Goal: Information Seeking & Learning: Check status

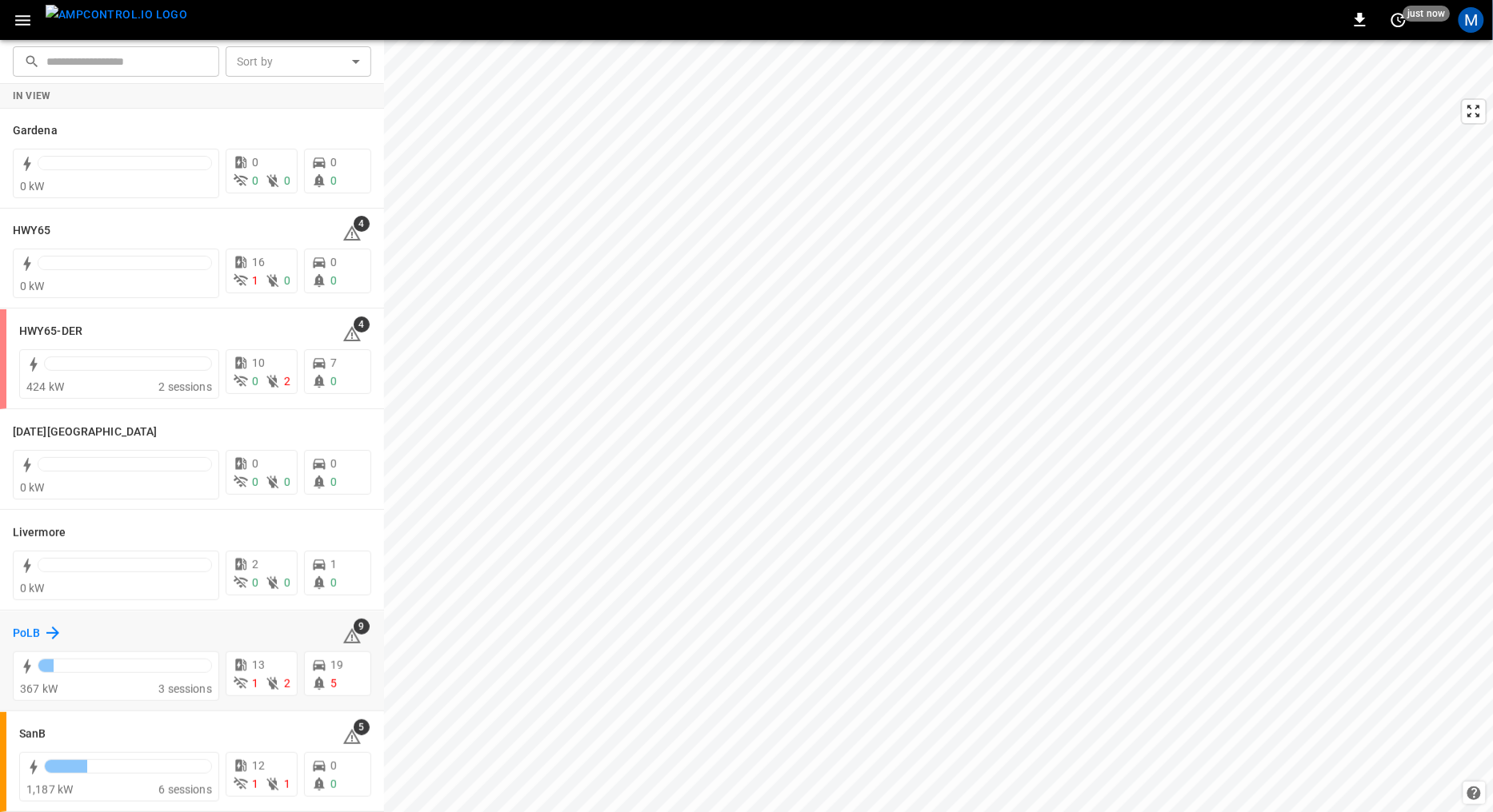
click at [32, 632] on h6 "PoLB" at bounding box center [26, 634] width 27 height 18
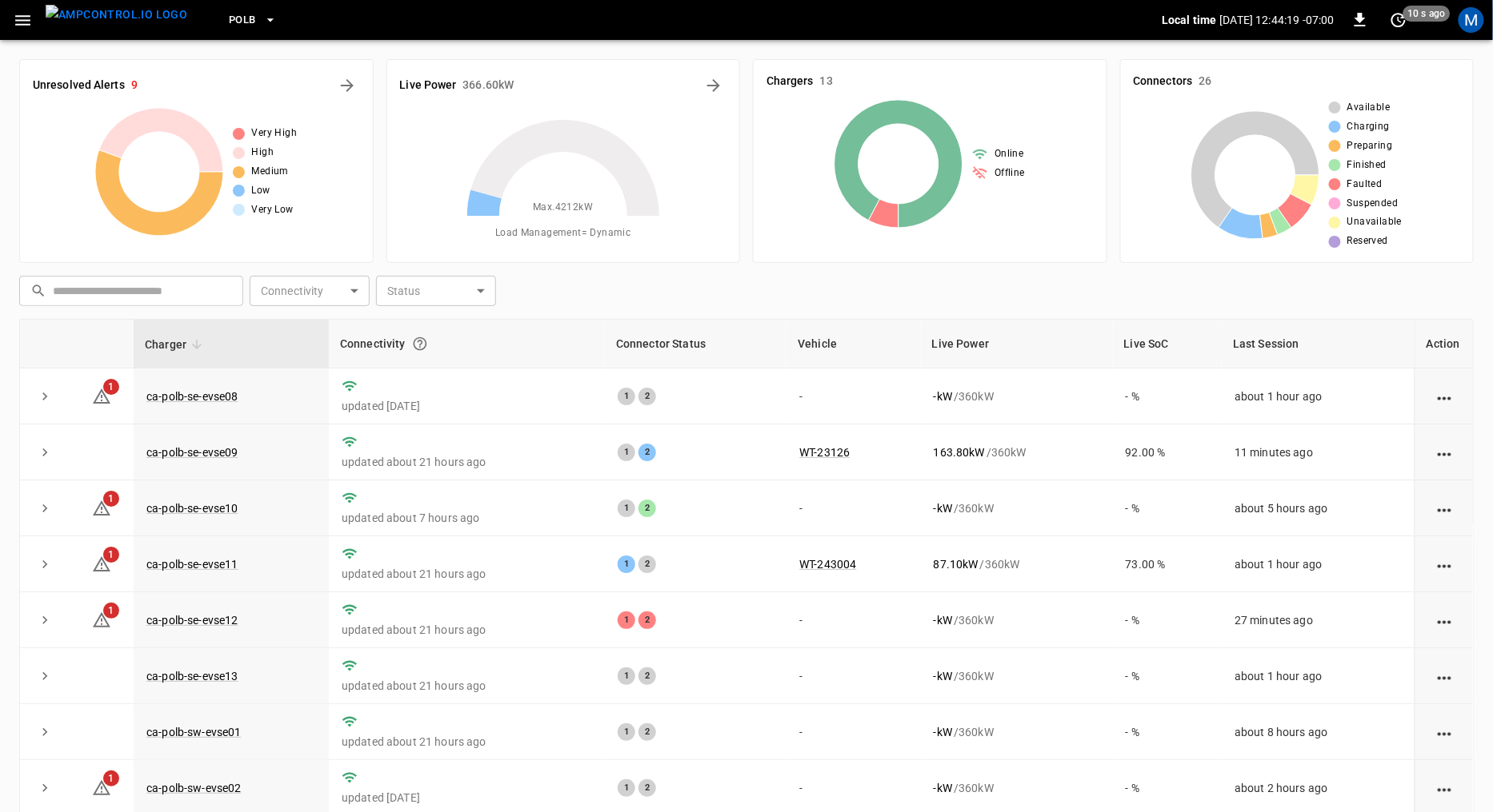
click at [19, 19] on icon "button" at bounding box center [22, 21] width 20 height 20
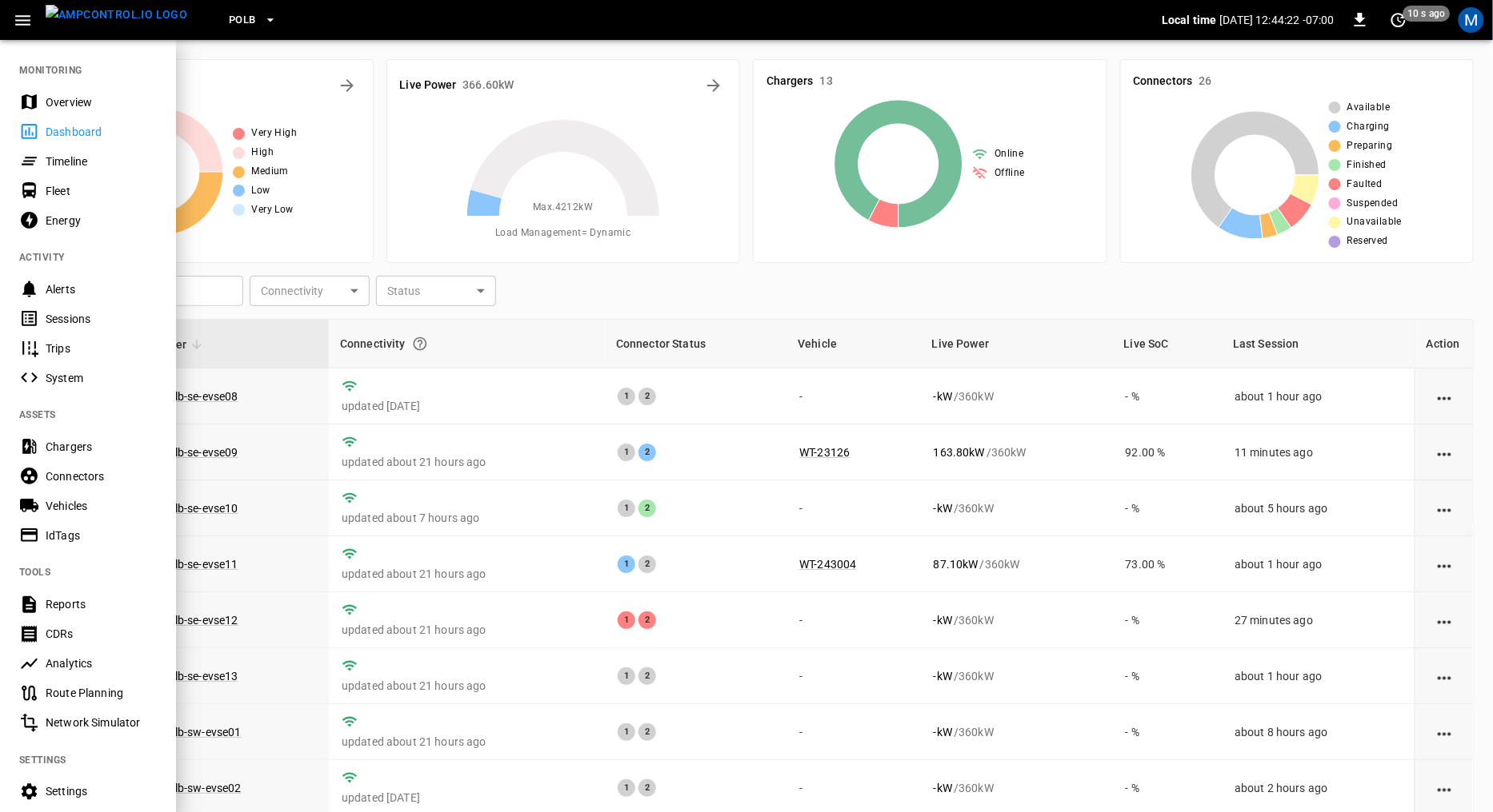
click at [81, 315] on div "Sessions" at bounding box center [102, 319] width 111 height 16
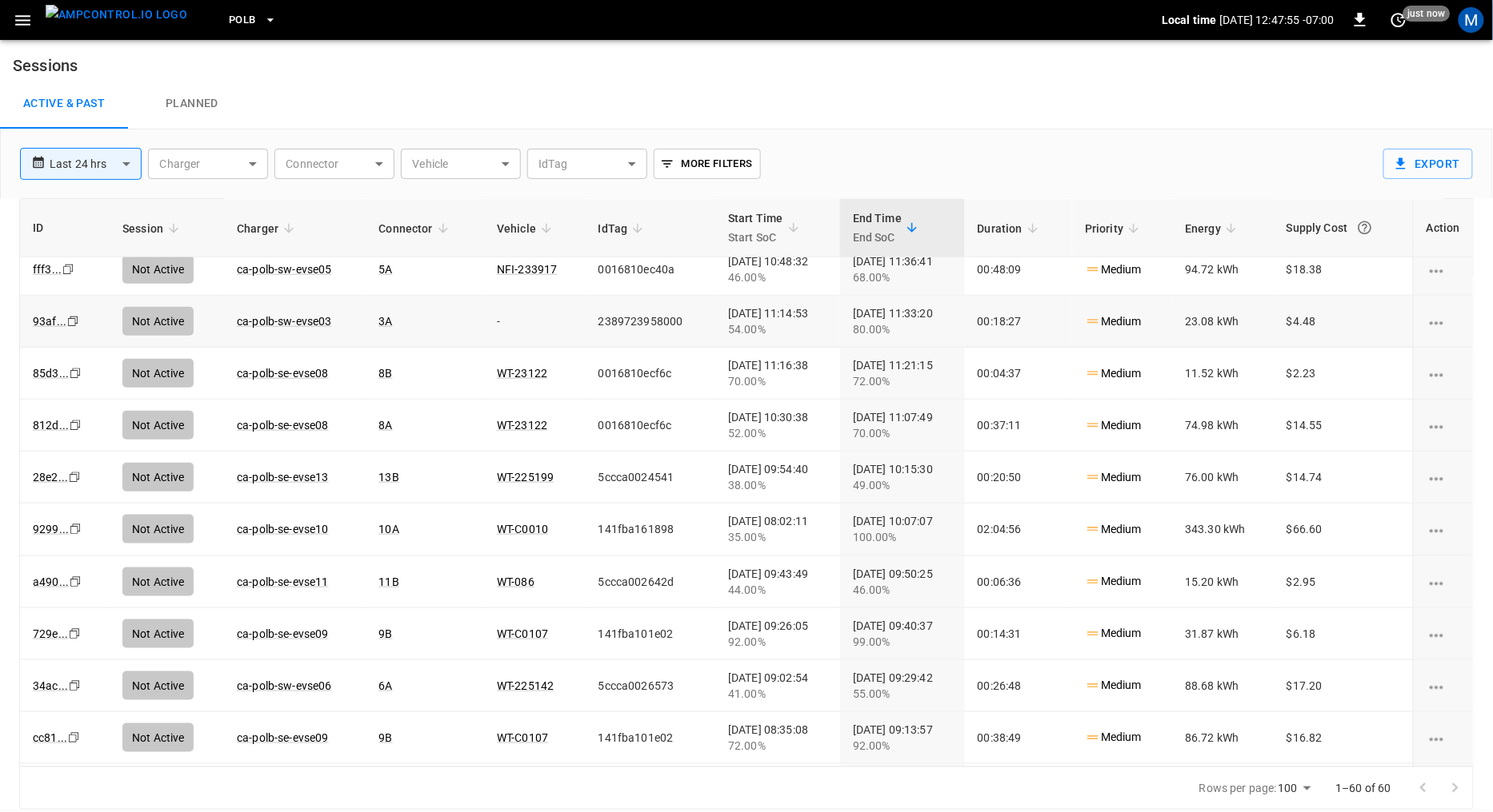
scroll to position [507, 0]
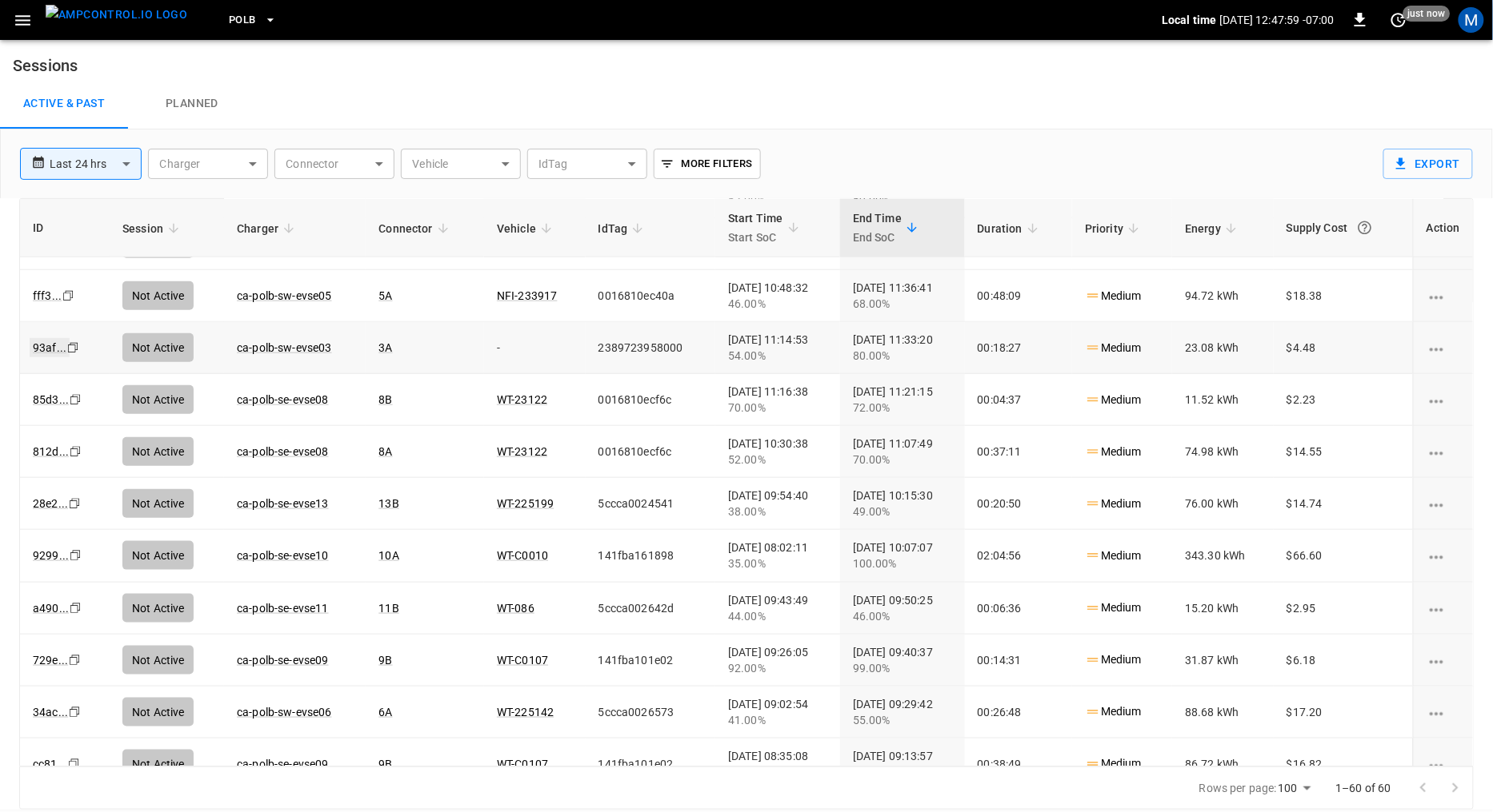
click at [46, 341] on link "93af ..." at bounding box center [49, 348] width 40 height 20
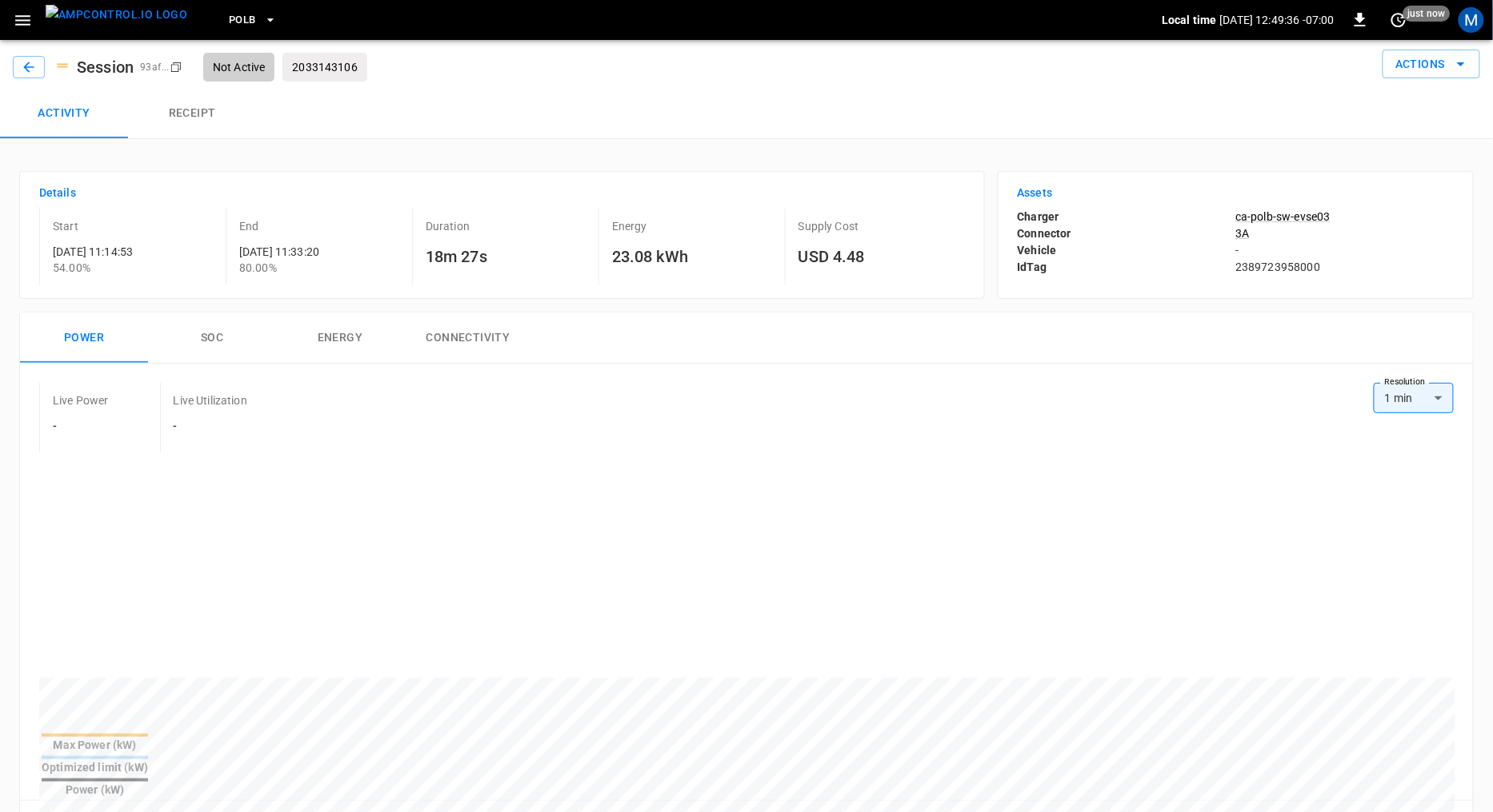
click at [229, 20] on span "PoLB" at bounding box center [242, 20] width 27 height 19
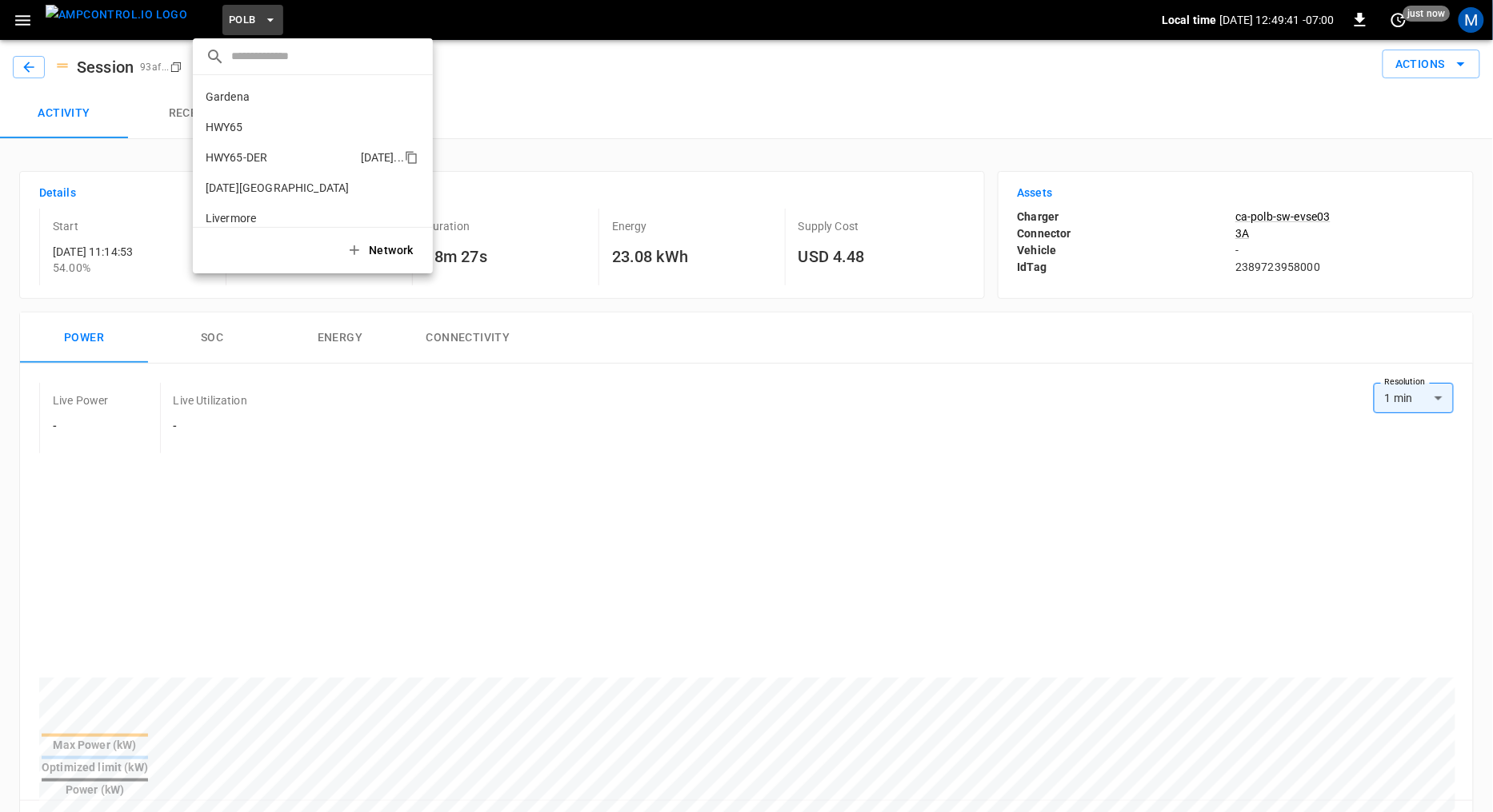
click at [247, 148] on li "HWY65-DER [DATE].." at bounding box center [313, 157] width 241 height 30
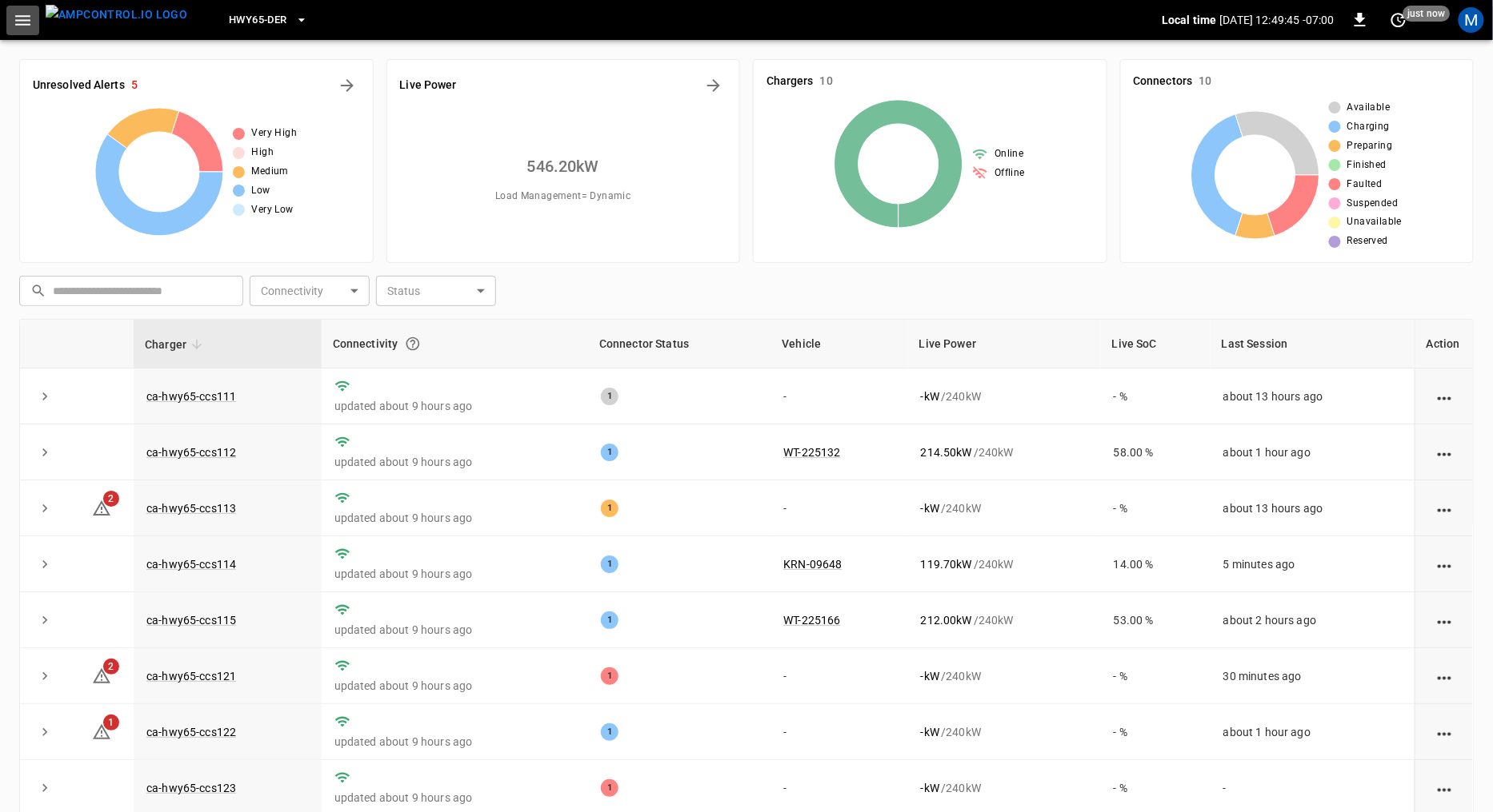
click at [20, 18] on icon "button" at bounding box center [22, 21] width 20 height 20
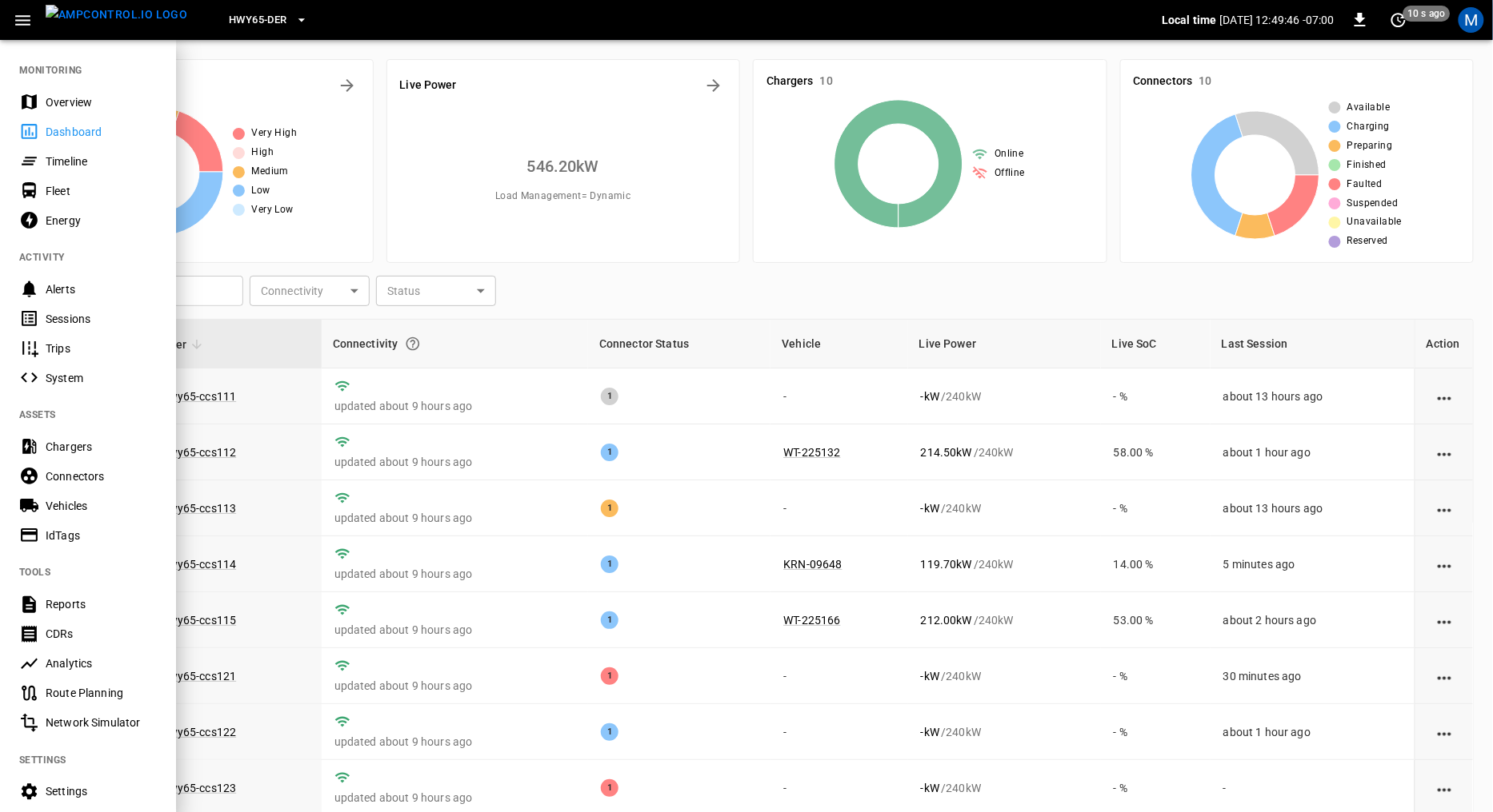
click at [83, 310] on div "Sessions" at bounding box center [88, 319] width 176 height 29
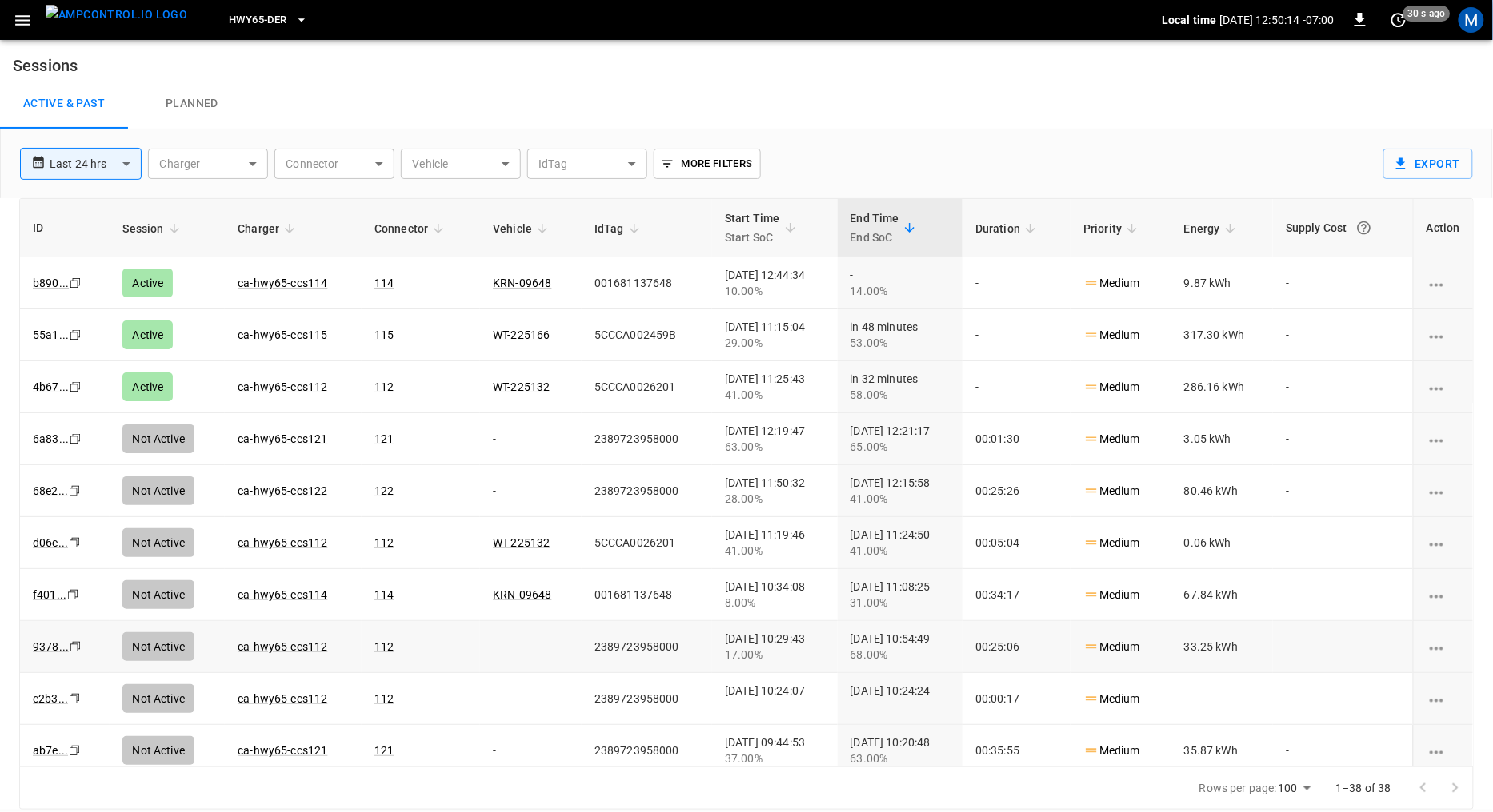
click at [69, 642] on icon "Copy" at bounding box center [74, 647] width 13 height 13
click at [72, 694] on icon "Copy" at bounding box center [74, 699] width 13 height 13
click at [112, 19] on img "menu" at bounding box center [116, 15] width 142 height 20
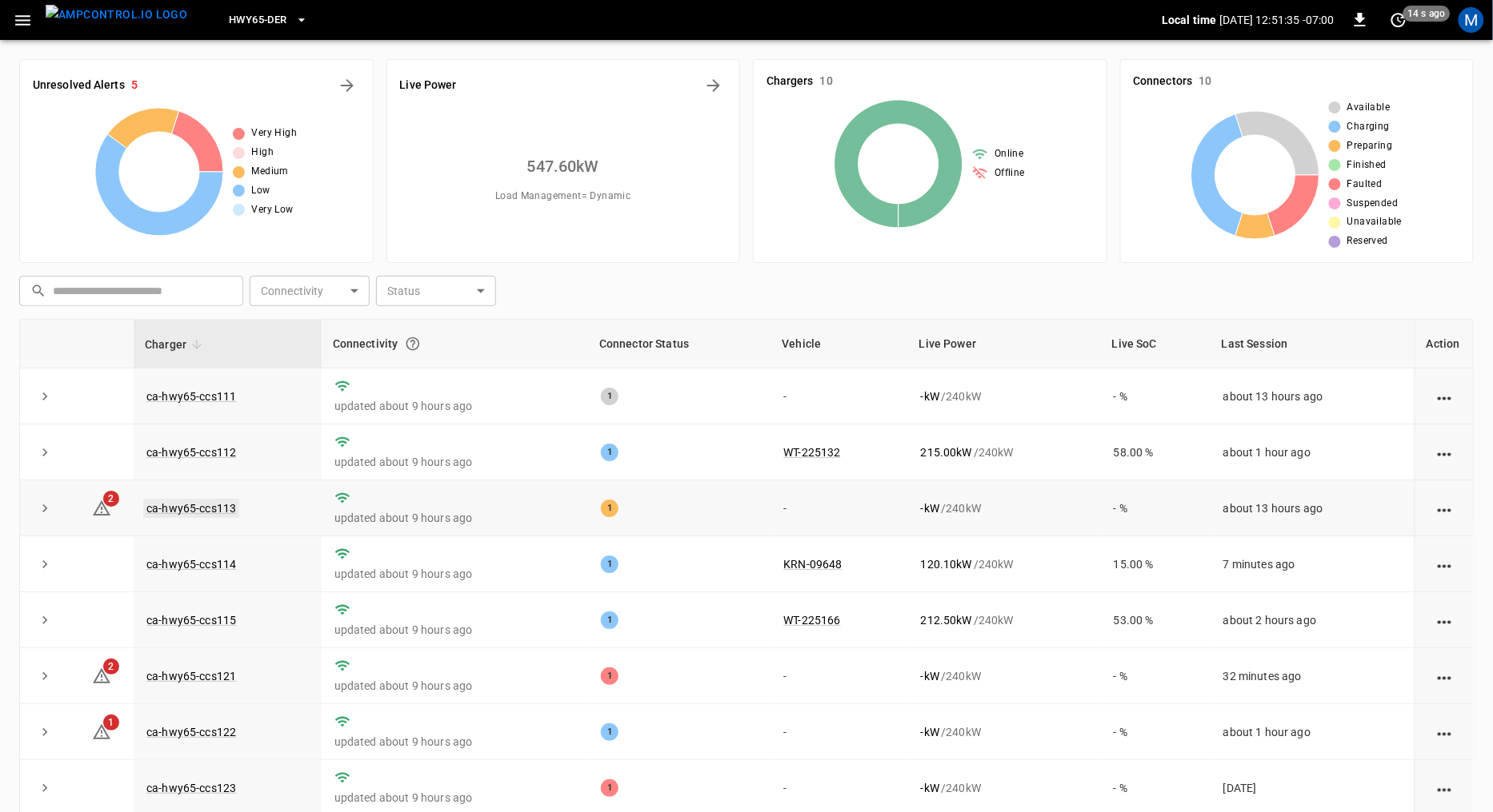
click at [199, 507] on link "ca-hwy65-ccs113" at bounding box center [191, 509] width 96 height 20
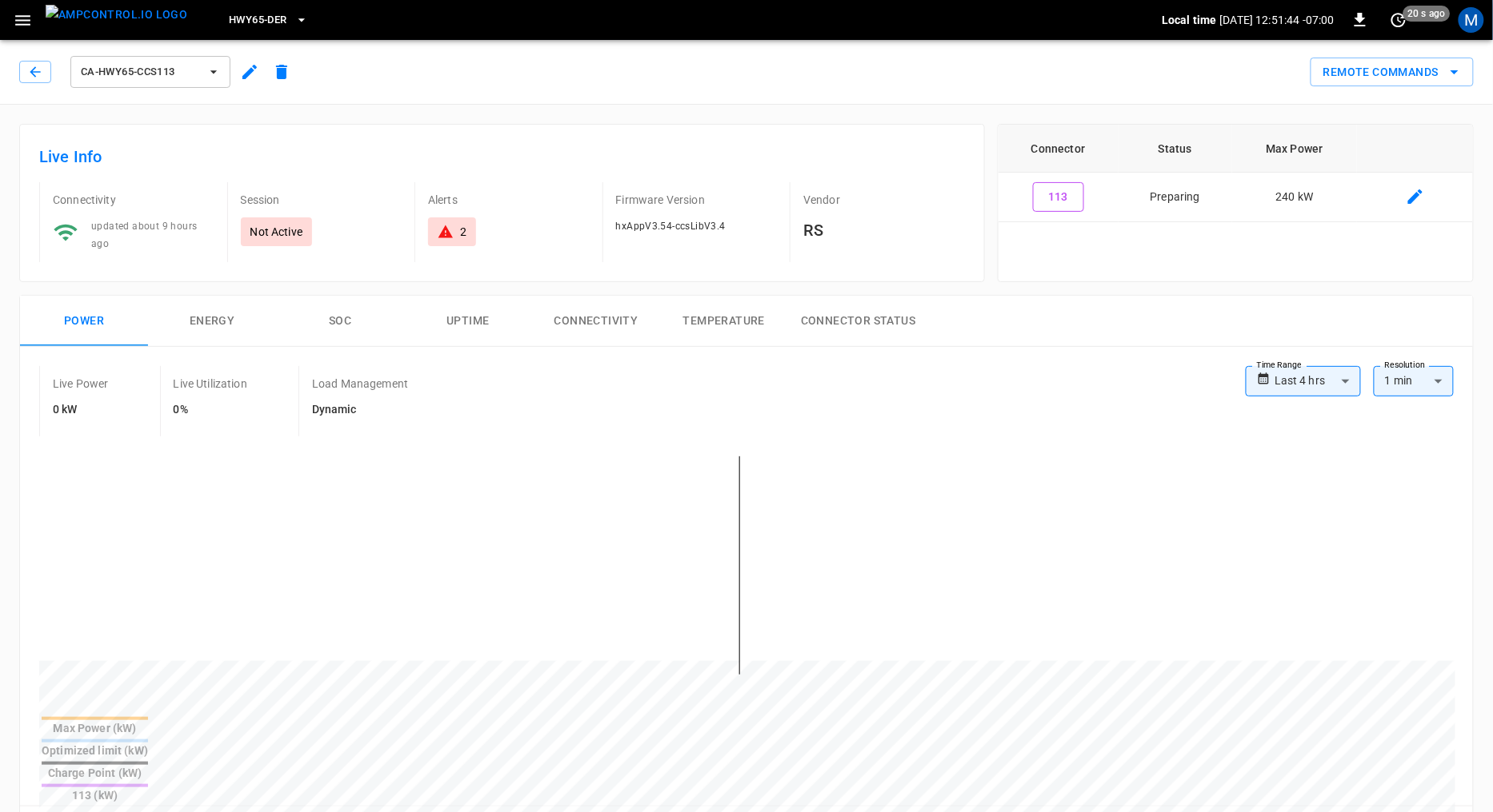
click at [455, 229] on div "2" at bounding box center [452, 232] width 28 height 16
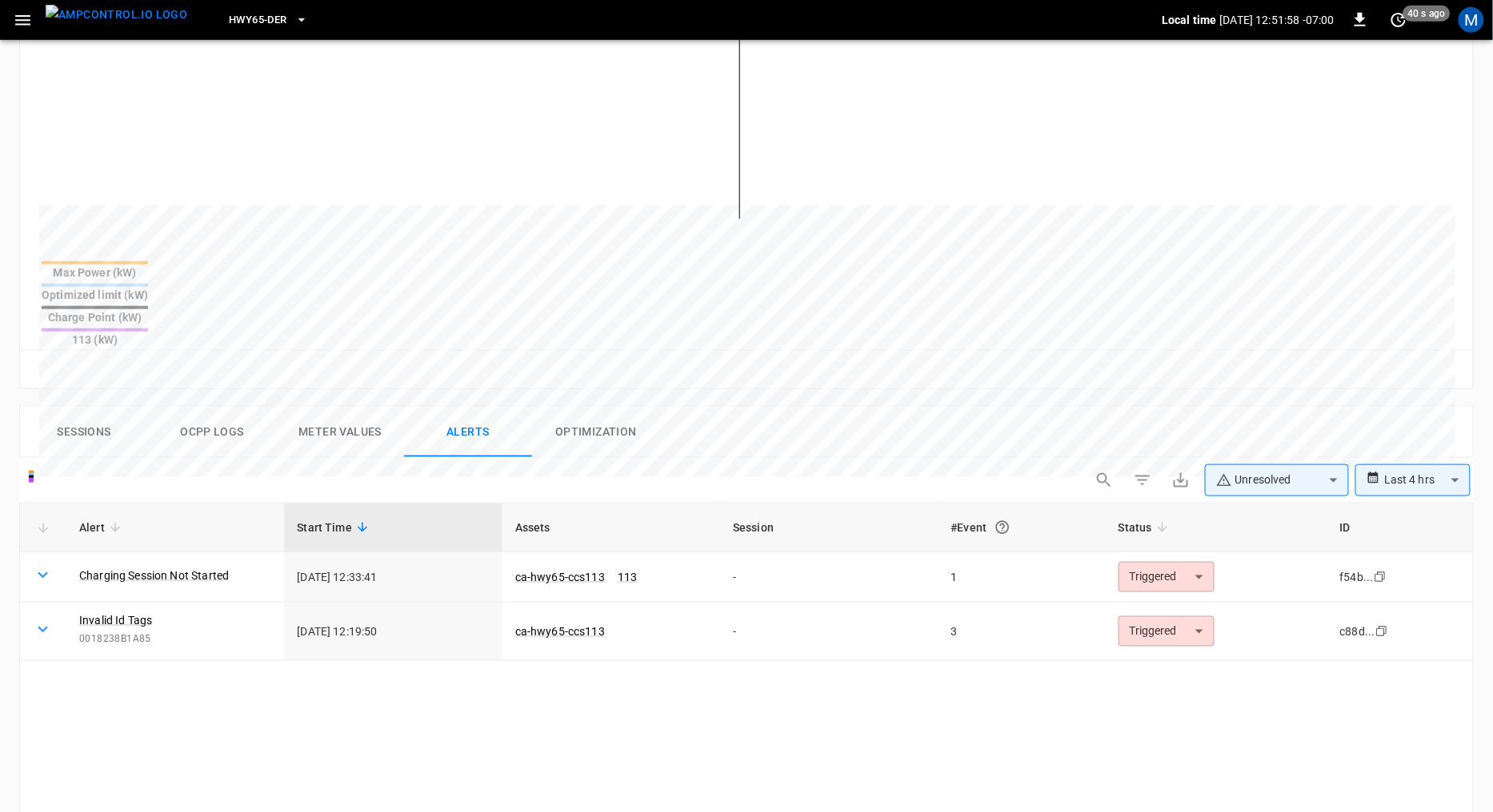
scroll to position [457, 0]
click at [120, 563] on link "Charging Session Not Started" at bounding box center [154, 574] width 156 height 22
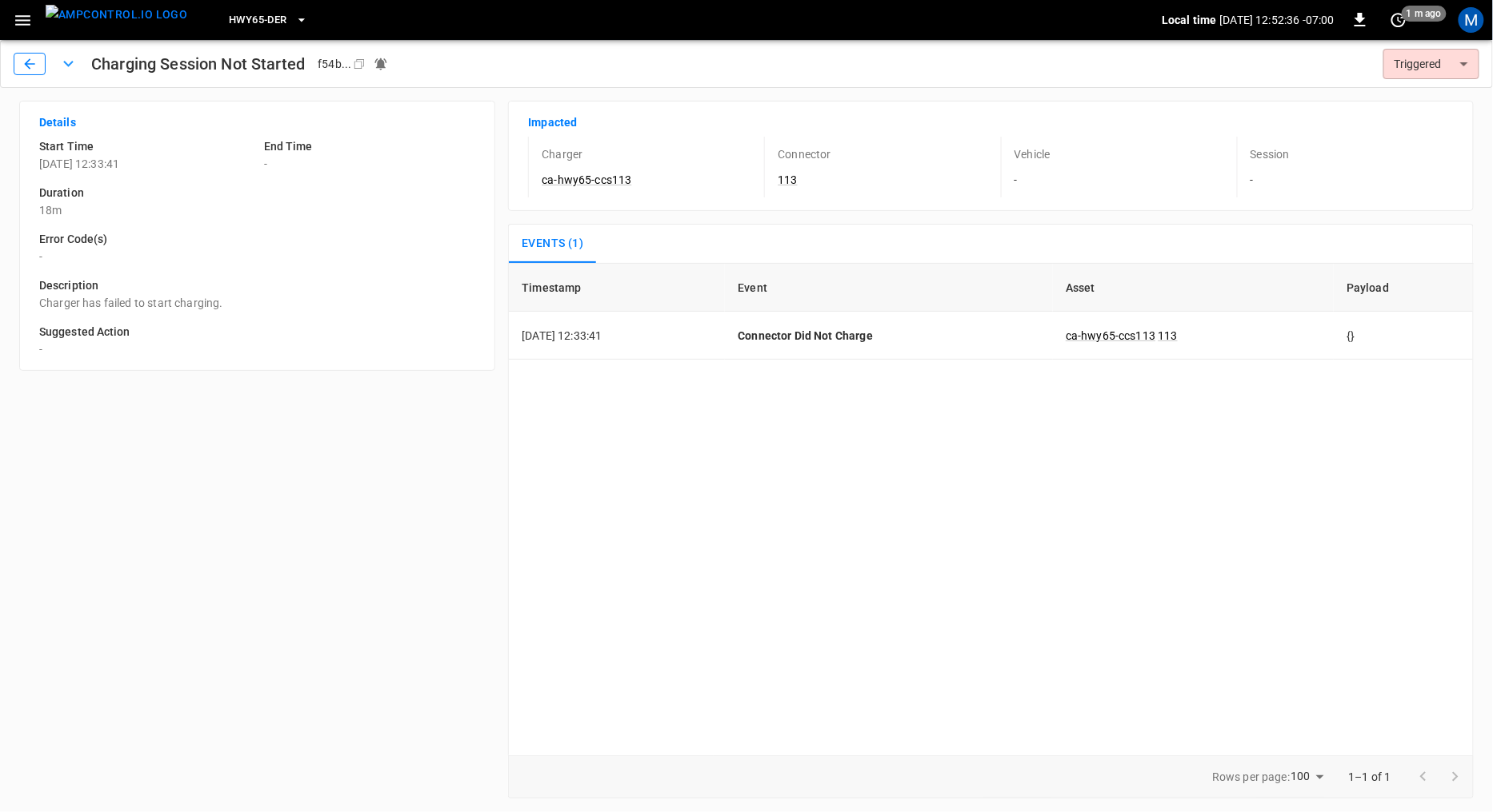
click at [35, 64] on icon "button" at bounding box center [29, 64] width 16 height 16
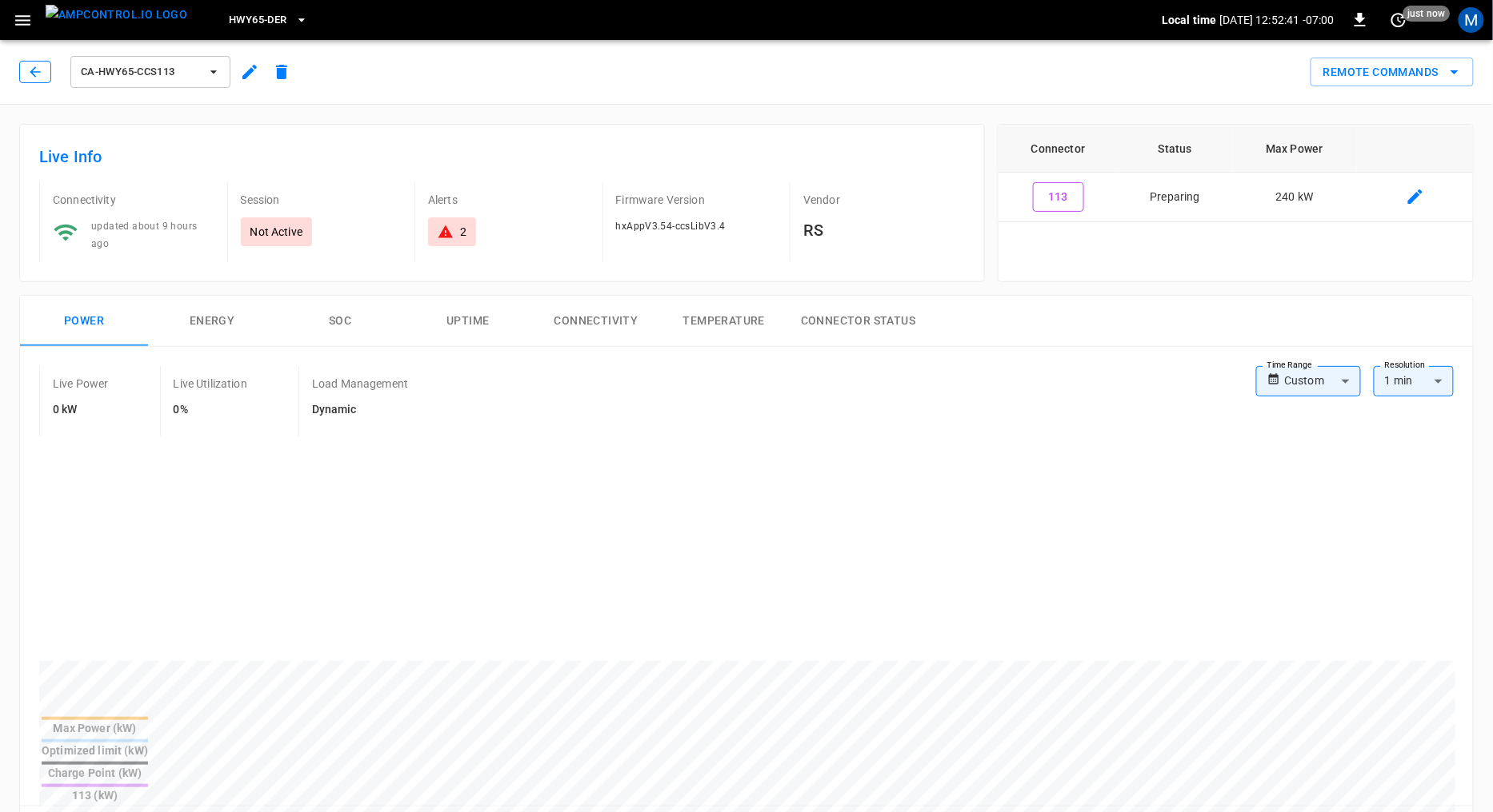
click at [29, 68] on icon "button" at bounding box center [35, 71] width 16 height 16
